Goal: Complete application form

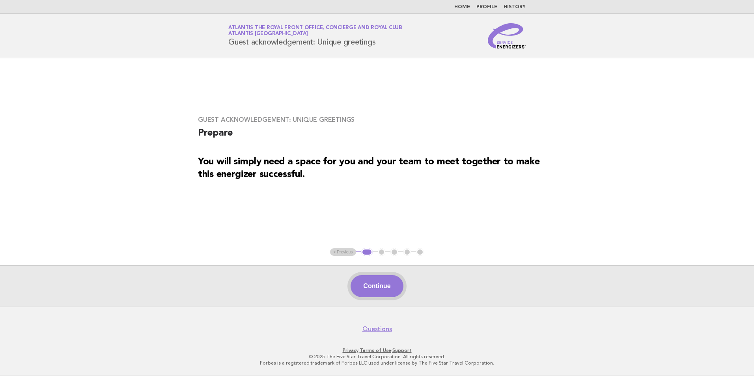
click at [393, 287] on button "Continue" at bounding box center [377, 286] width 52 height 22
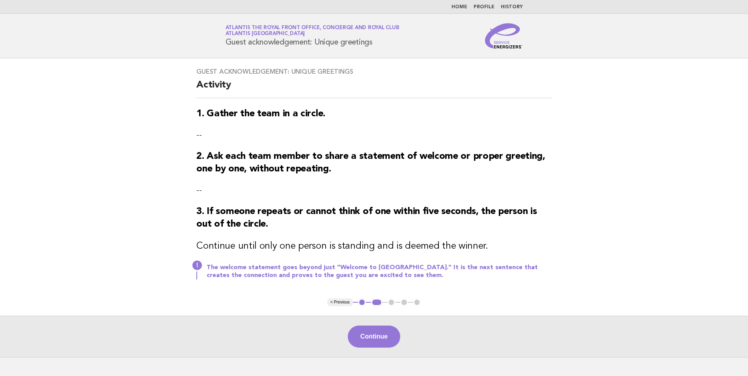
click at [372, 326] on div "Continue" at bounding box center [374, 336] width 748 height 41
click at [372, 329] on button "Continue" at bounding box center [374, 337] width 52 height 22
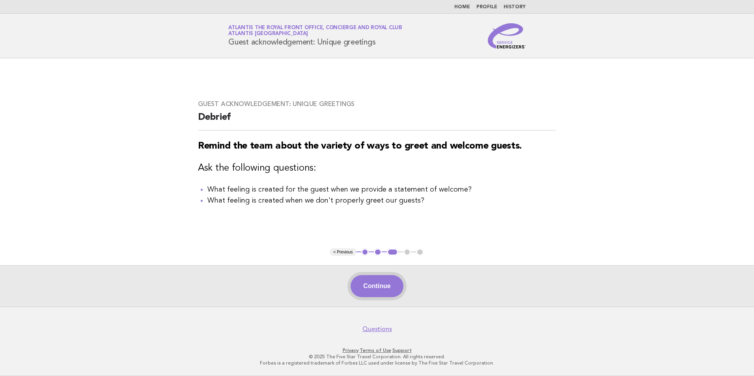
click at [385, 286] on button "Continue" at bounding box center [377, 286] width 52 height 22
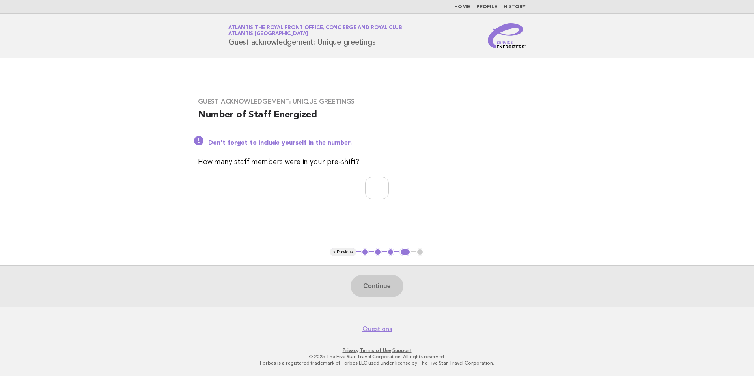
click at [385, 286] on div "Continue" at bounding box center [377, 285] width 754 height 41
click at [385, 285] on div "Continue" at bounding box center [377, 285] width 754 height 41
click at [389, 186] on input "number" at bounding box center [377, 188] width 24 height 22
type input "*"
click at [386, 291] on button "Continue" at bounding box center [377, 286] width 52 height 22
